Goal: Transaction & Acquisition: Purchase product/service

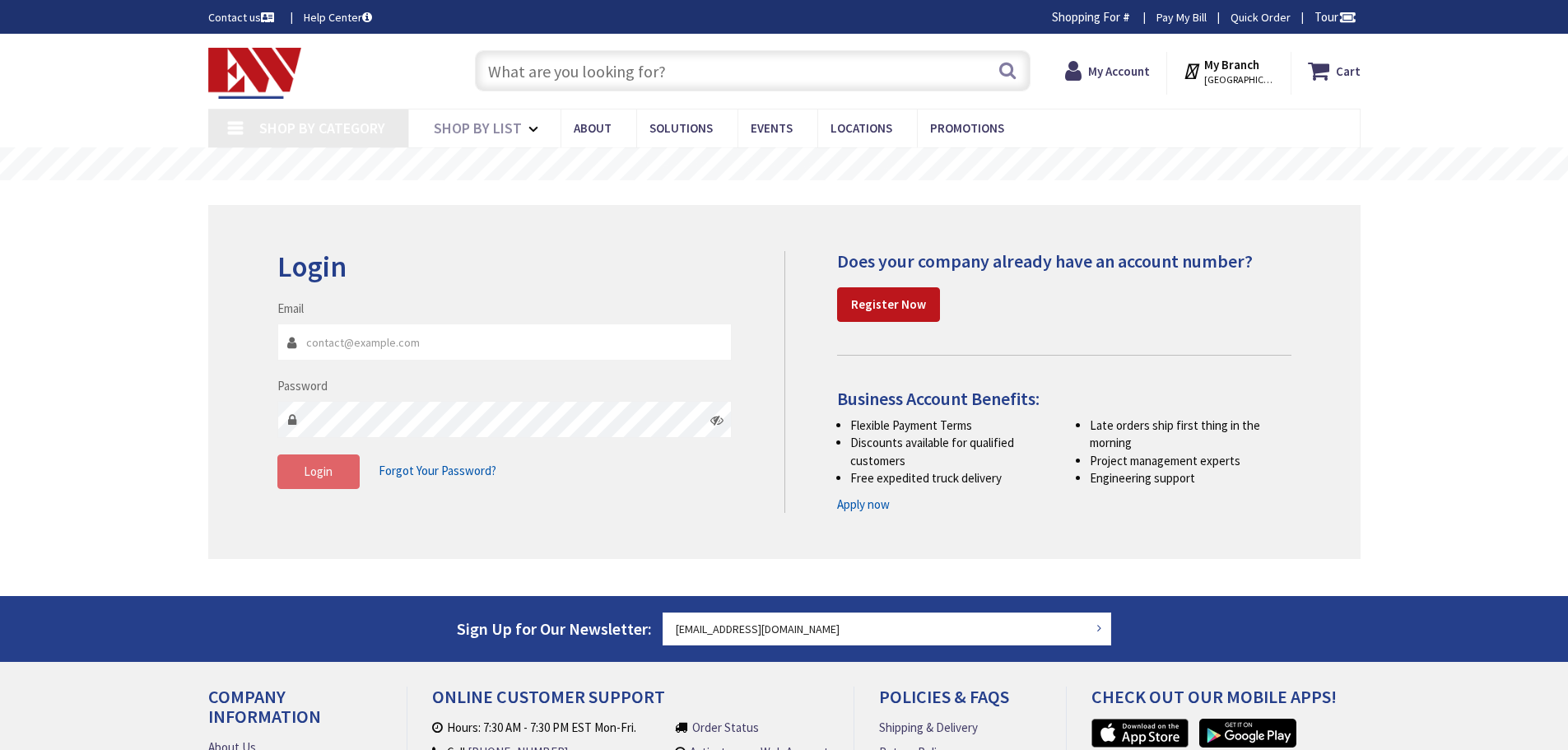
type input "[EMAIL_ADDRESS][DOMAIN_NAME]"
click at [332, 463] on button "Login" at bounding box center [318, 472] width 82 height 35
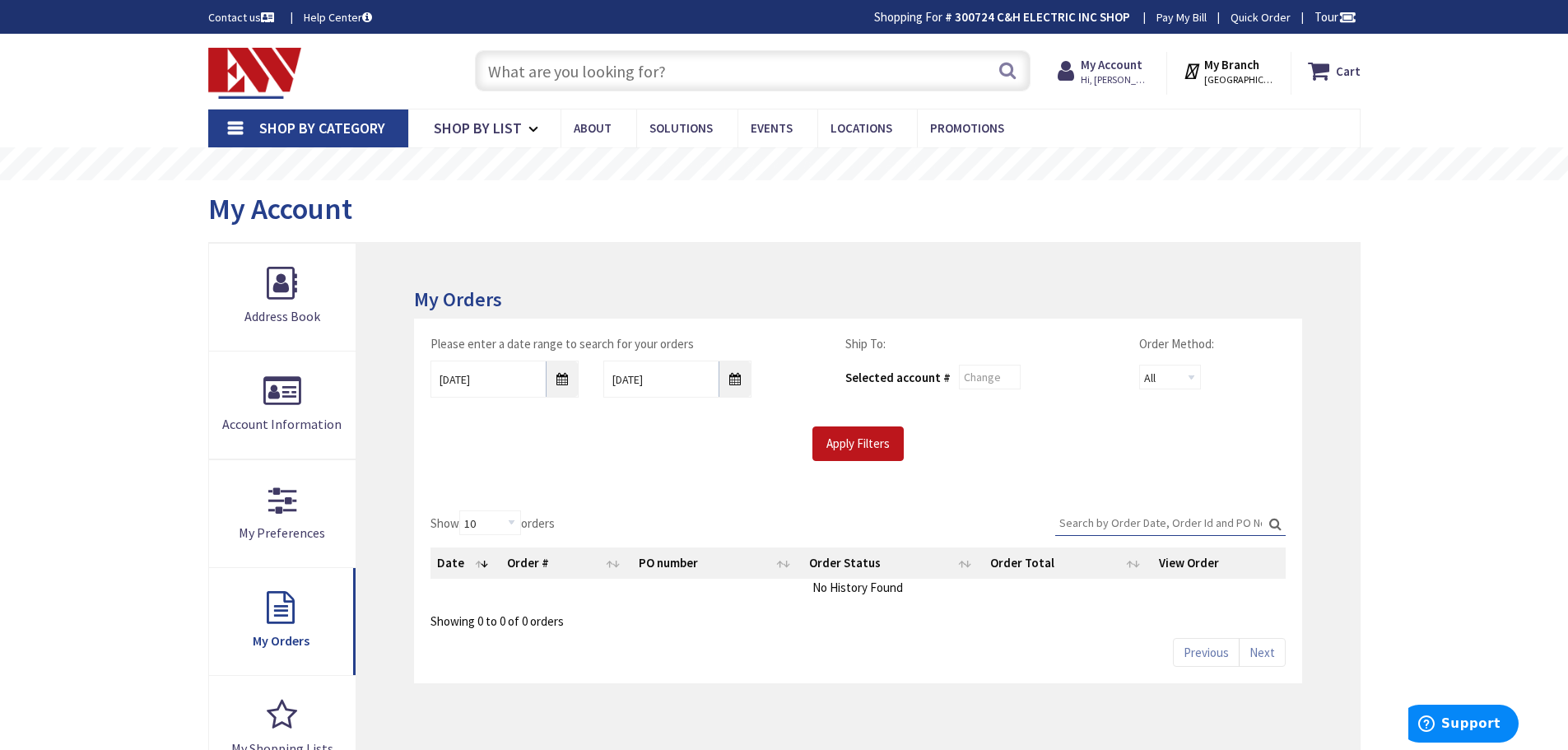
click at [830, 79] on input "text" at bounding box center [752, 71] width 555 height 41
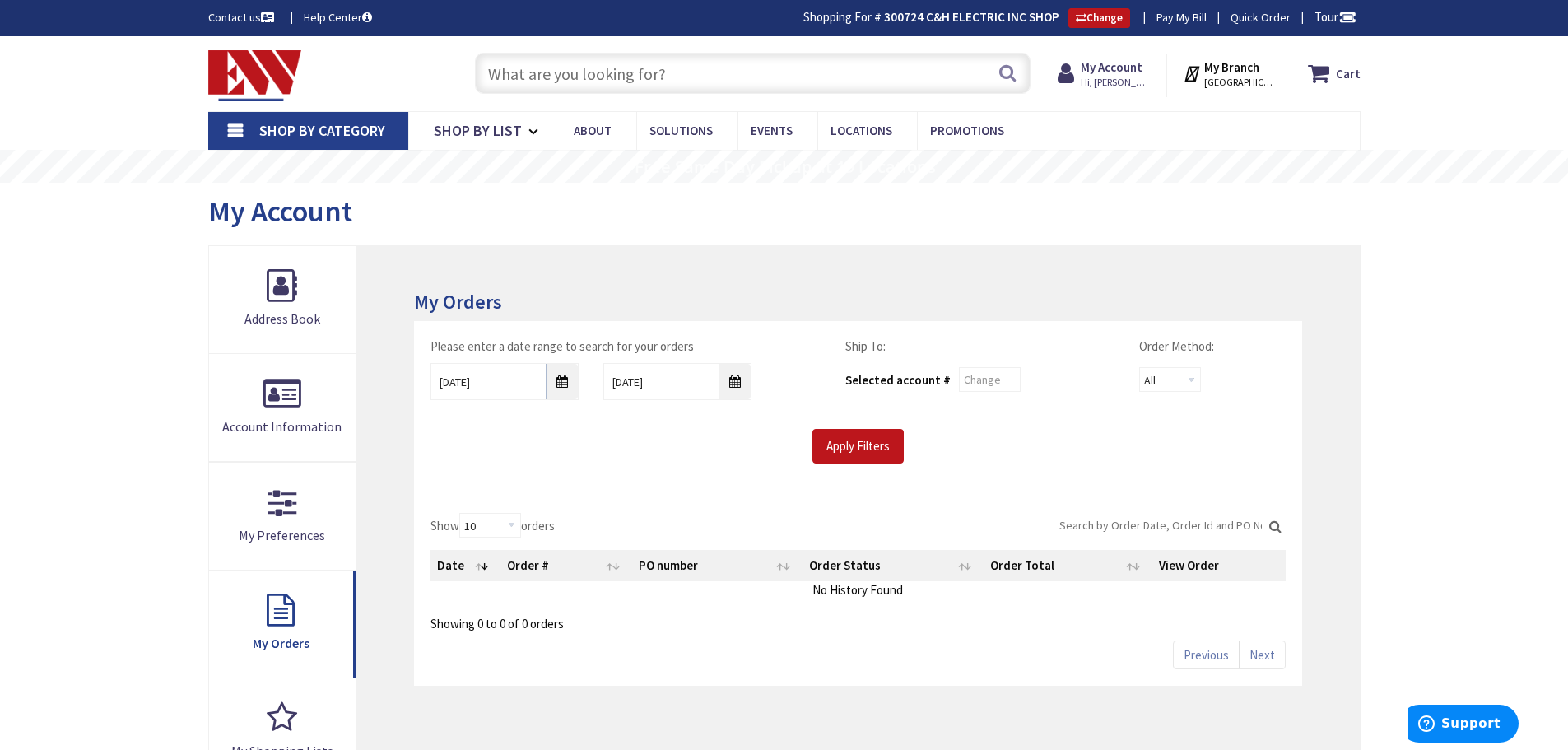
paste input "WMX"
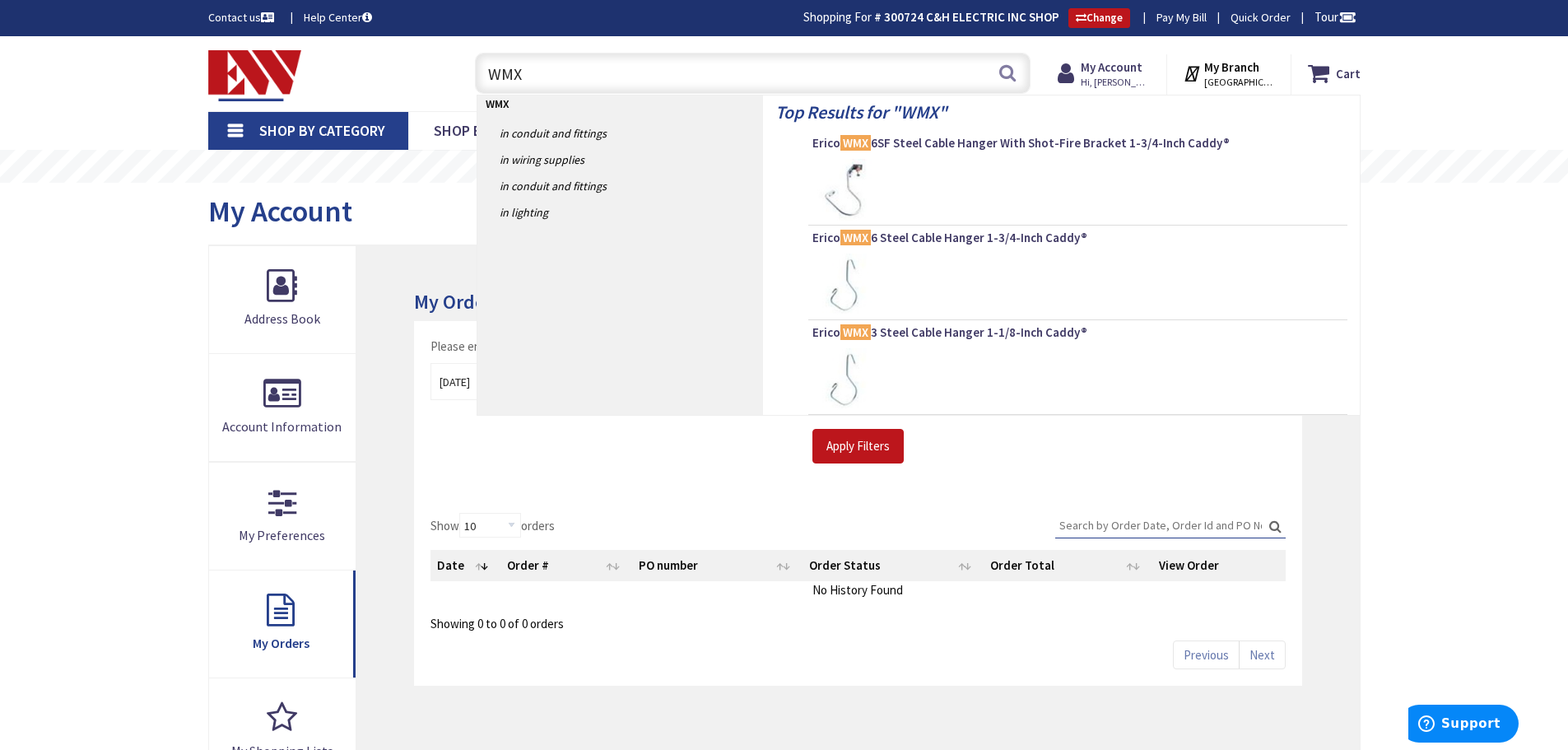
type input "WMX3"
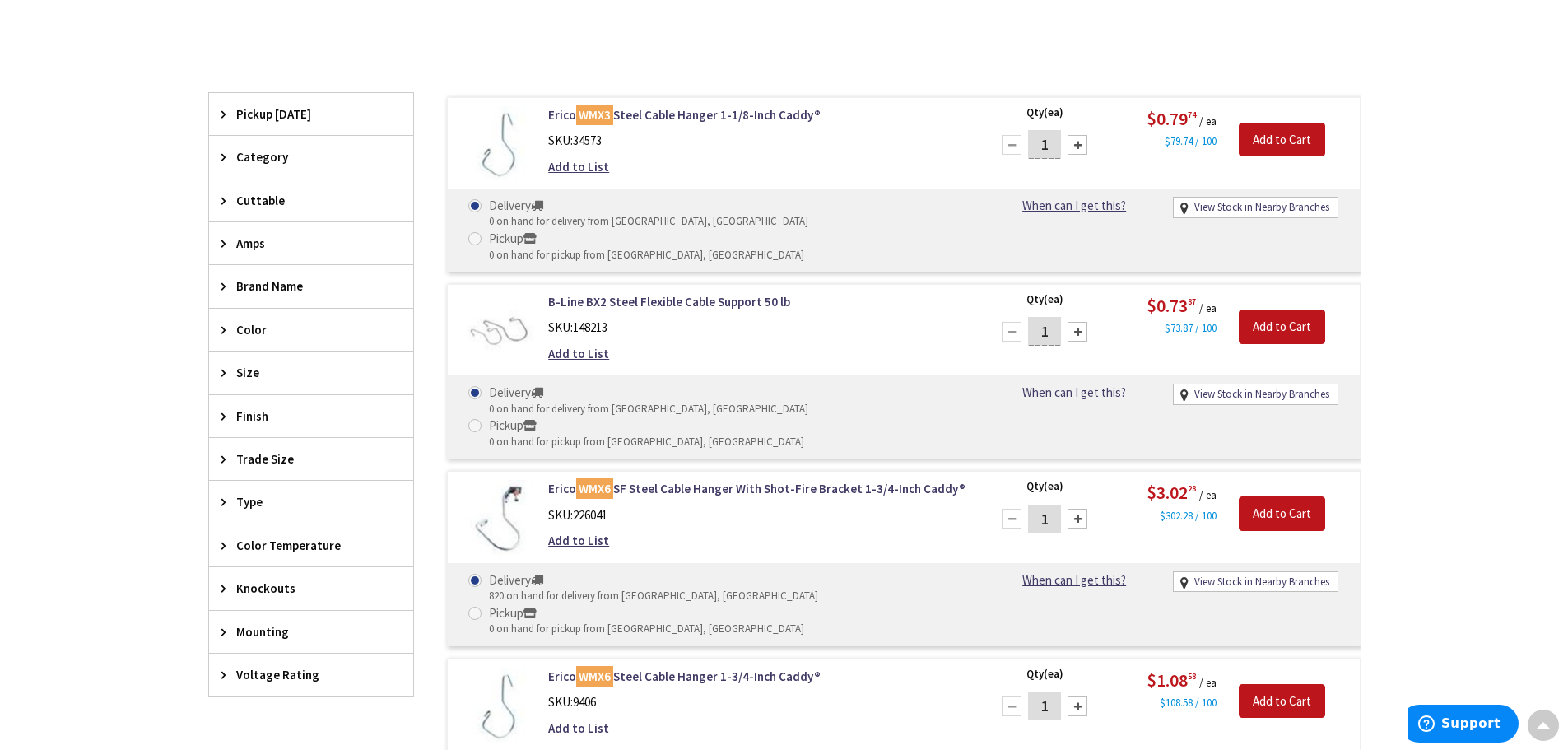
scroll to position [740, 0]
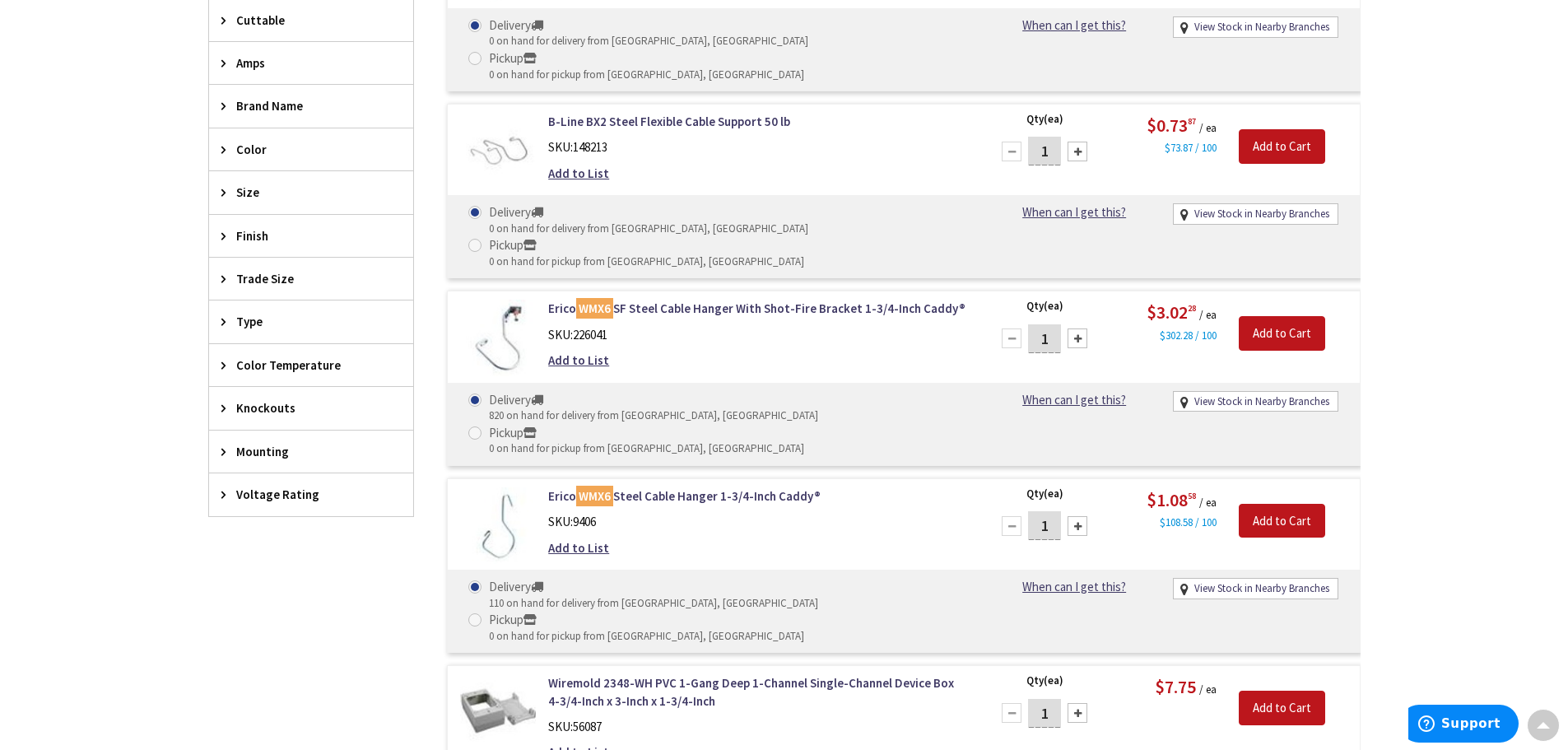
click at [679, 539] on div "Add to List" at bounding box center [758, 547] width 419 height 17
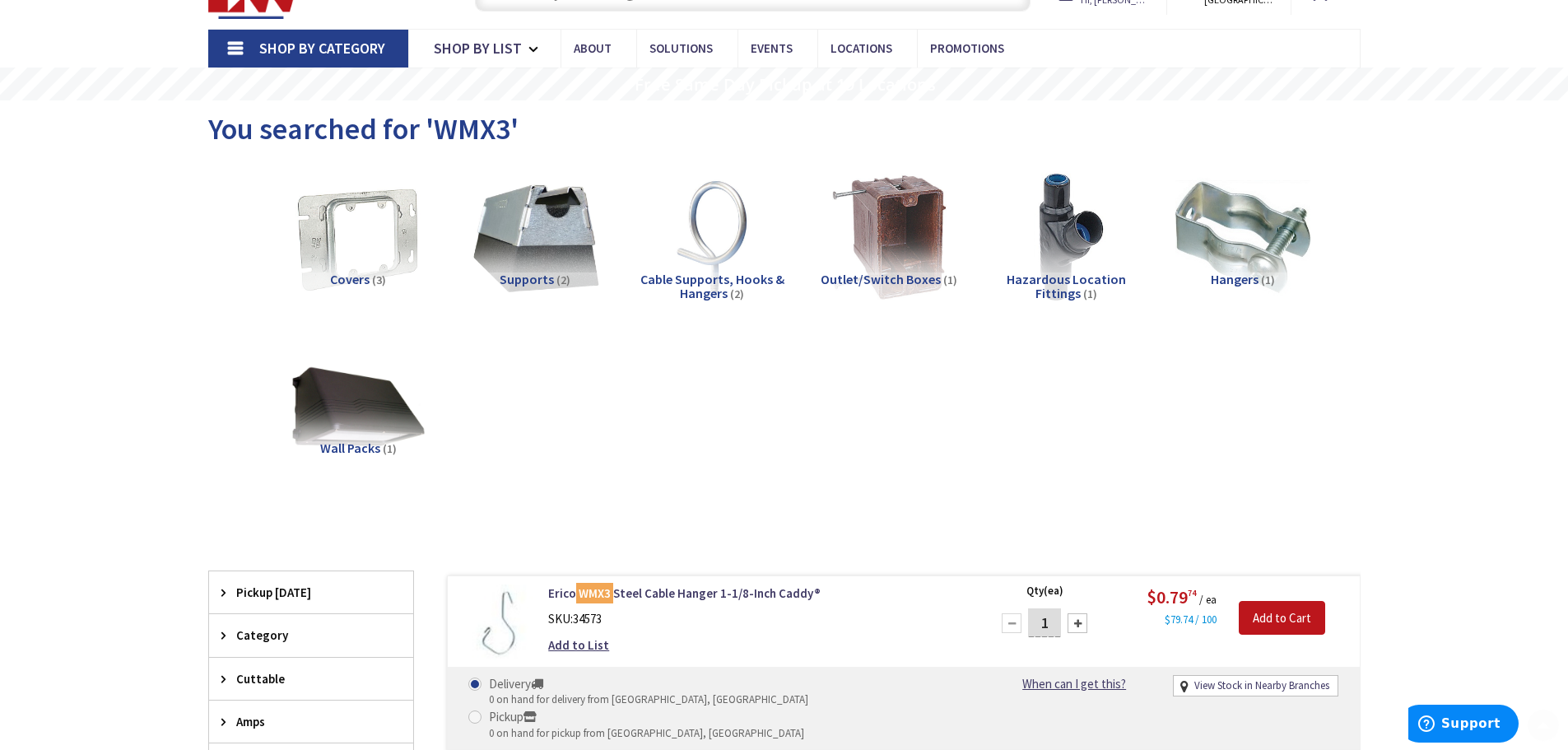
scroll to position [329, 0]
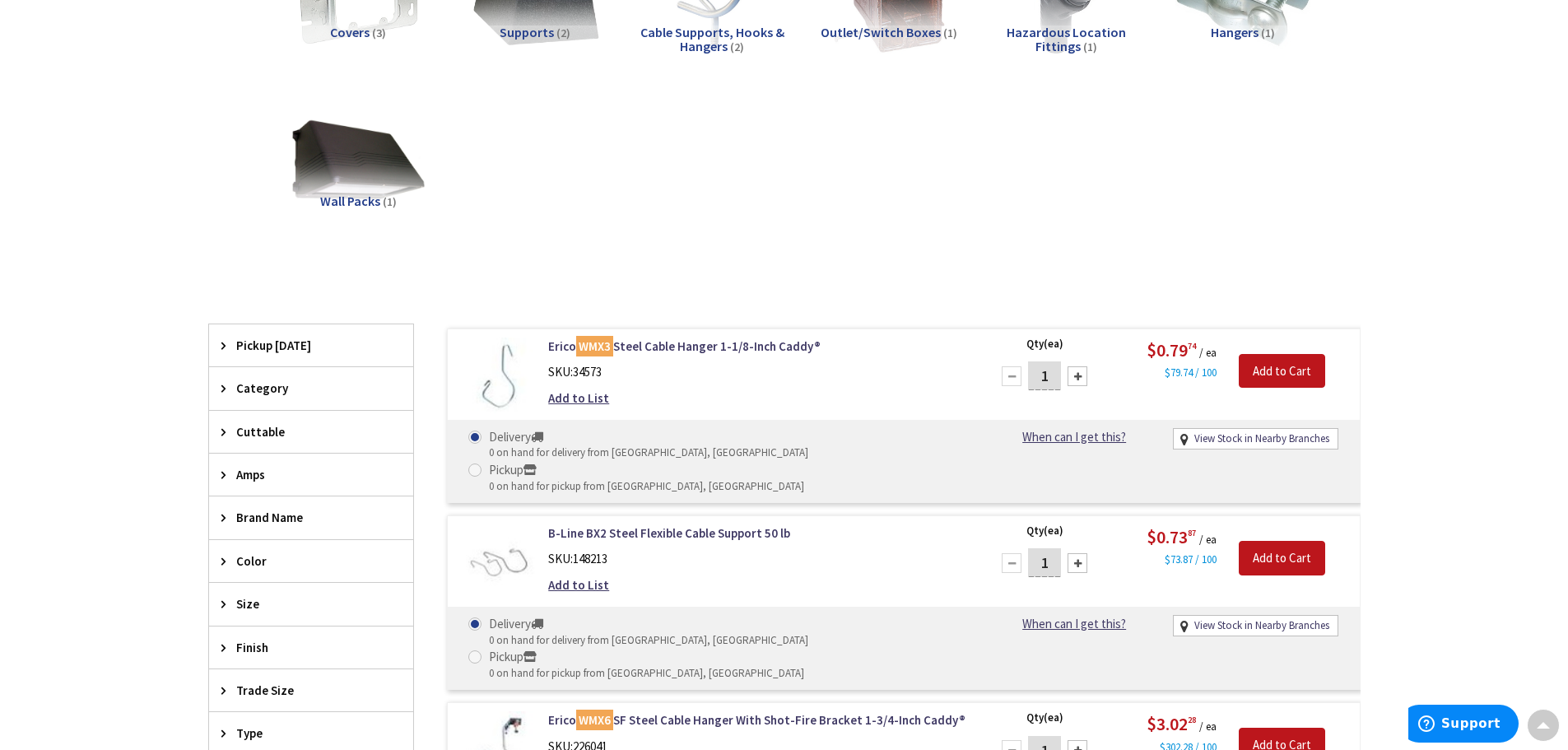
click at [650, 383] on div "Erico WMX3 Steel Cable Hanger 1-1/8-Inch Caddy® SKU: 34573 Add to List" at bounding box center [758, 376] width 444 height 78
click at [652, 377] on div "SKU: 34573" at bounding box center [758, 372] width 419 height 17
click at [654, 358] on div "Erico WMX3 Steel Cable Hanger 1-1/8-Inch Caddy® SKU: 34573 Add to List" at bounding box center [758, 376] width 444 height 78
click at [419, 253] on div "Covers (3) Supports (2) Cable Supports, Hooks & Hangers (2) Outlet/Switch Boxes…" at bounding box center [785, 88] width 1095 height 346
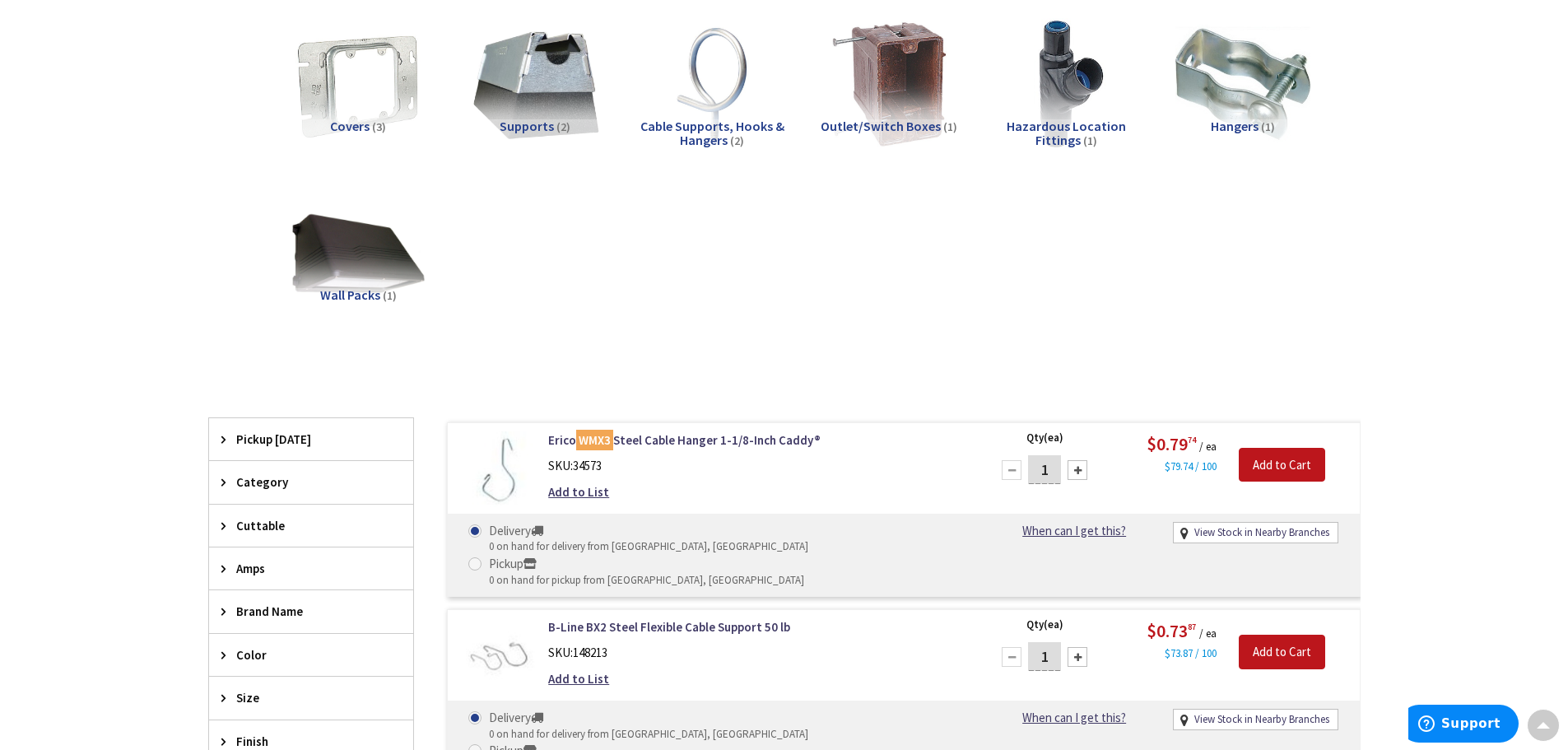
scroll to position [0, 0]
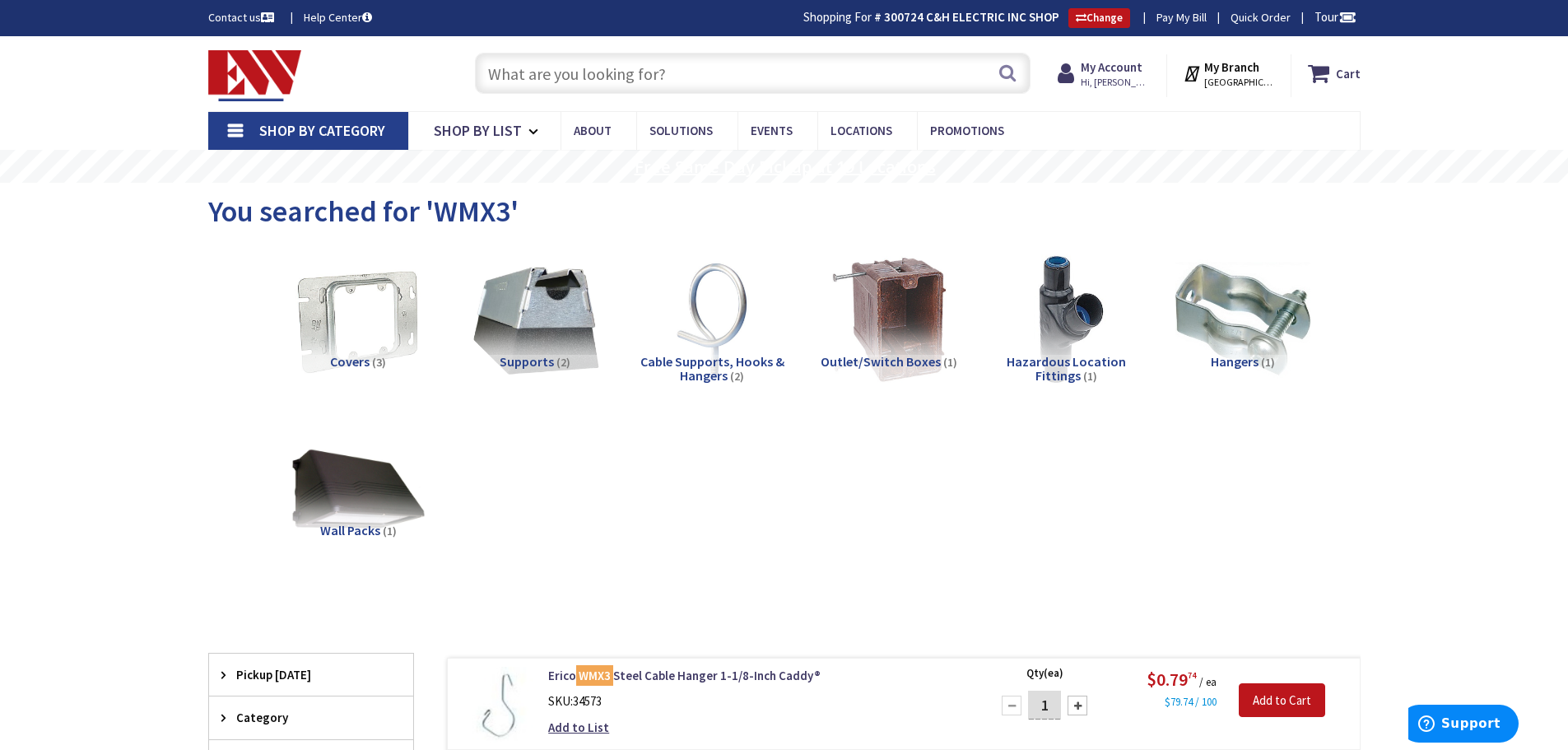
click at [867, 78] on input "text" at bounding box center [752, 73] width 555 height 41
paste input "4" EMT Compression Coupling Rain Tight"
type input "4" EMT Compression Coupling Rain Tight"
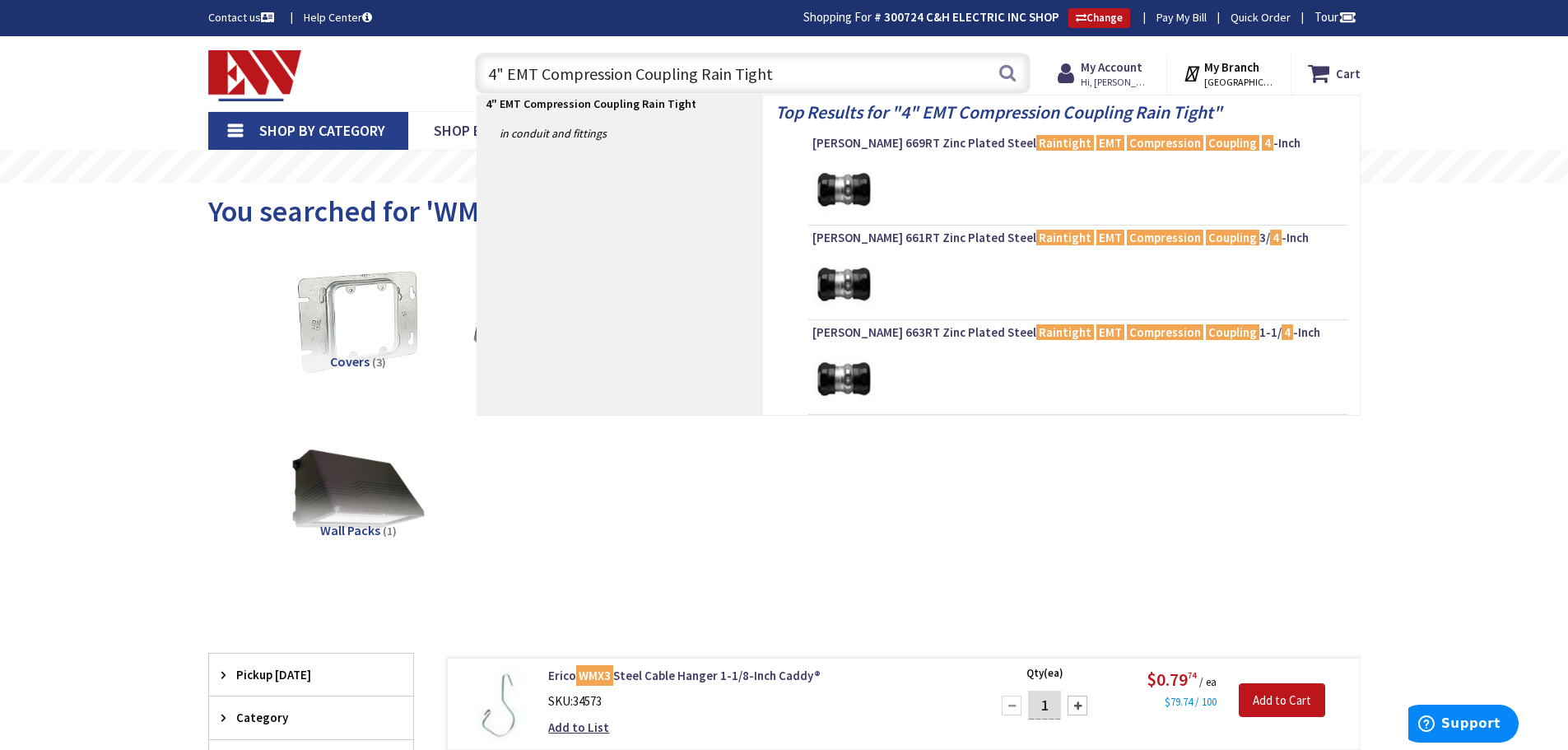
drag, startPoint x: 859, startPoint y: 78, endPoint x: 417, endPoint y: 85, distance: 442.1
click at [417, 85] on div "Toggle Nav 4" EMT Compression Coupling Rain Tight 4" EMT Compression Coupling R…" at bounding box center [784, 74] width 1177 height 55
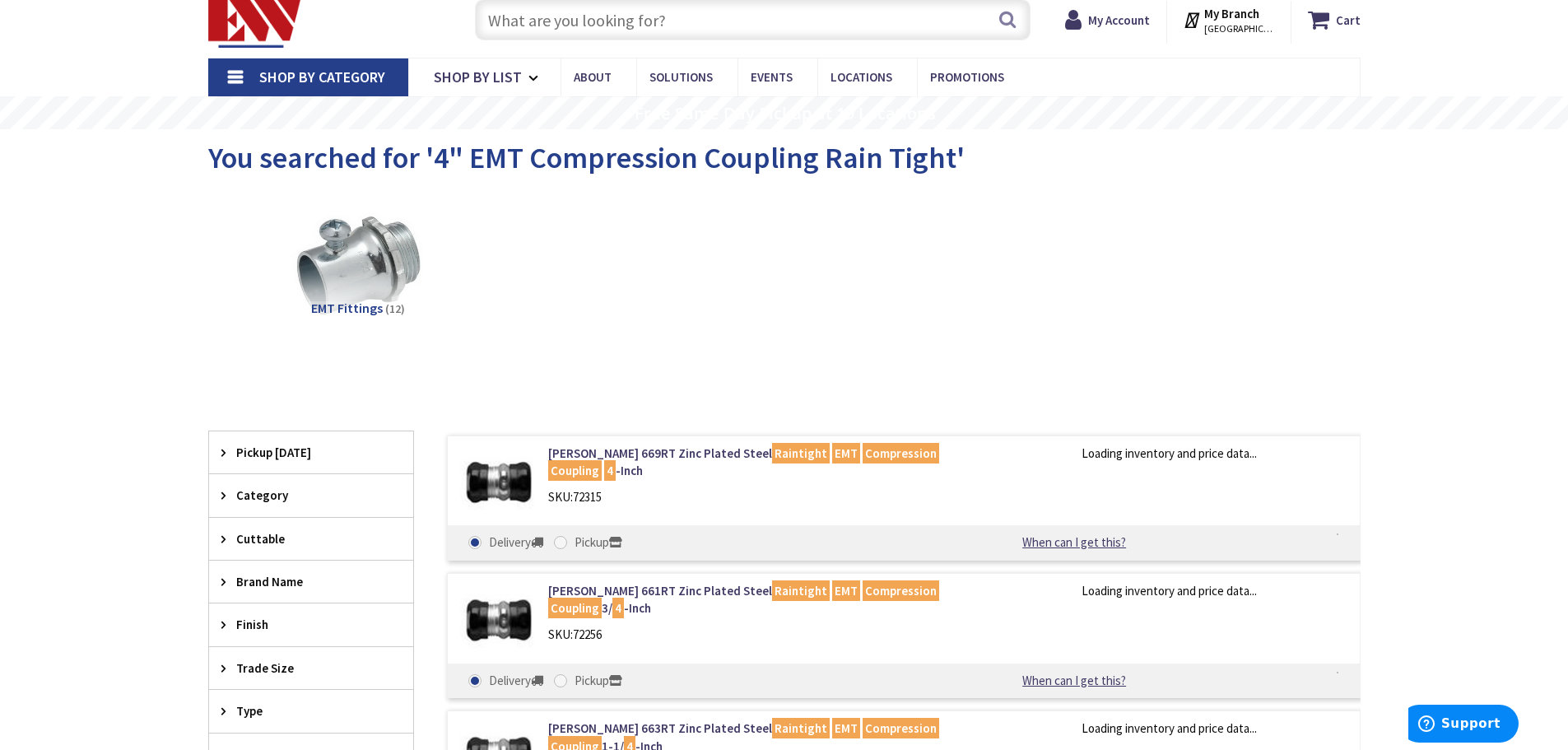
scroll to position [82, 0]
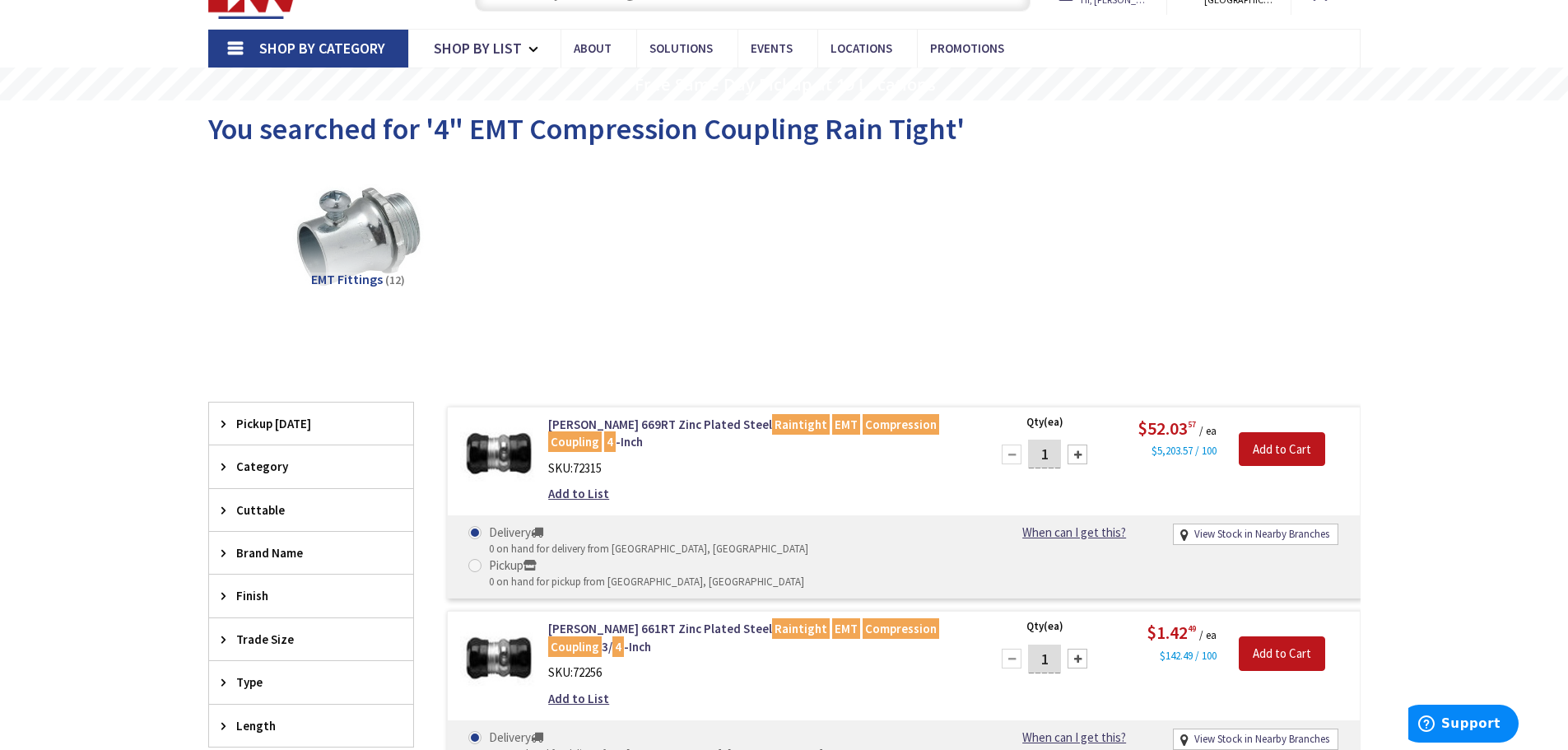
click at [604, 297] on div "EMT Fittings (12)" at bounding box center [785, 250] width 1095 height 177
click at [794, 298] on div "EMT Fittings (12)" at bounding box center [785, 250] width 1095 height 177
